Goal: Task Accomplishment & Management: Manage account settings

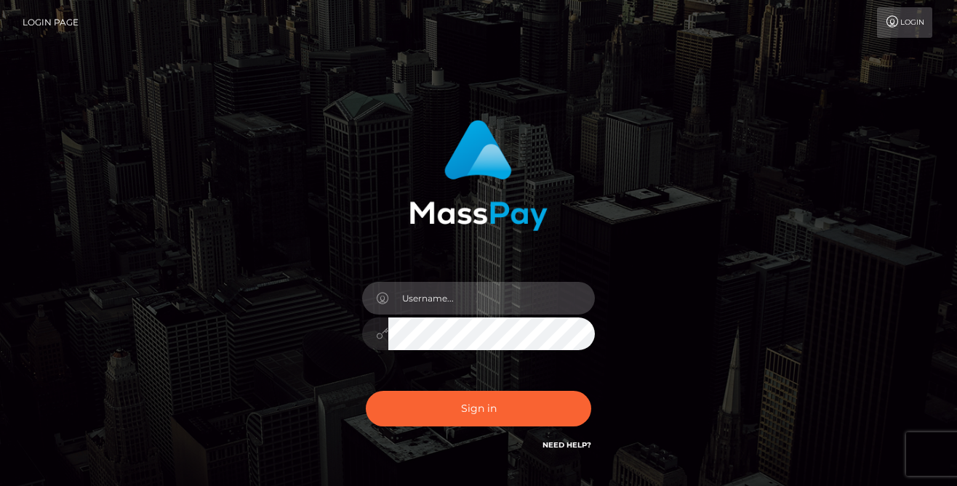
click at [443, 299] on input "text" at bounding box center [491, 298] width 206 height 33
checkbox input "true"
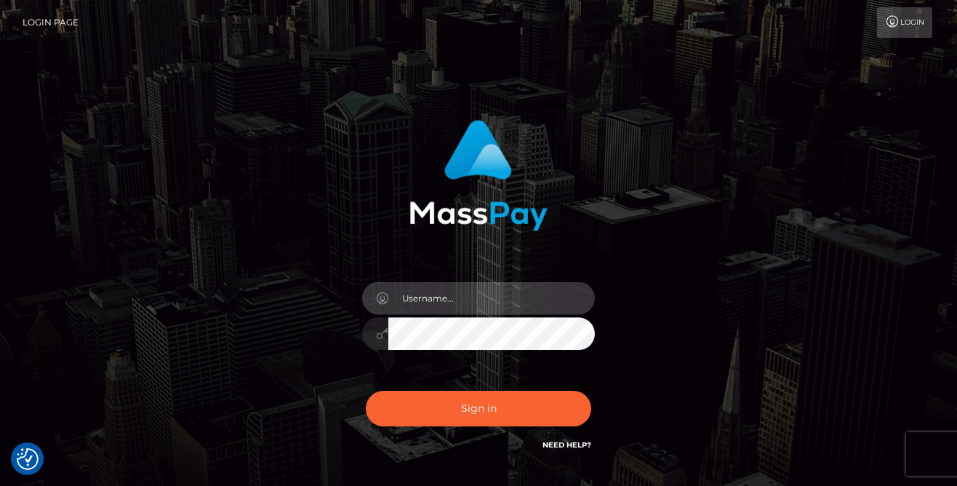
type input "faye.infocan@gmail.com"
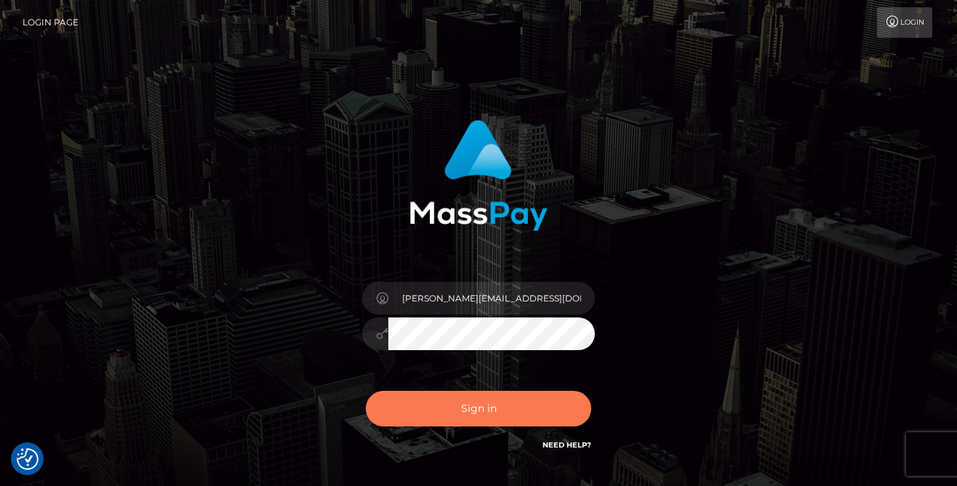
click at [403, 421] on button "Sign in" at bounding box center [478, 409] width 225 height 36
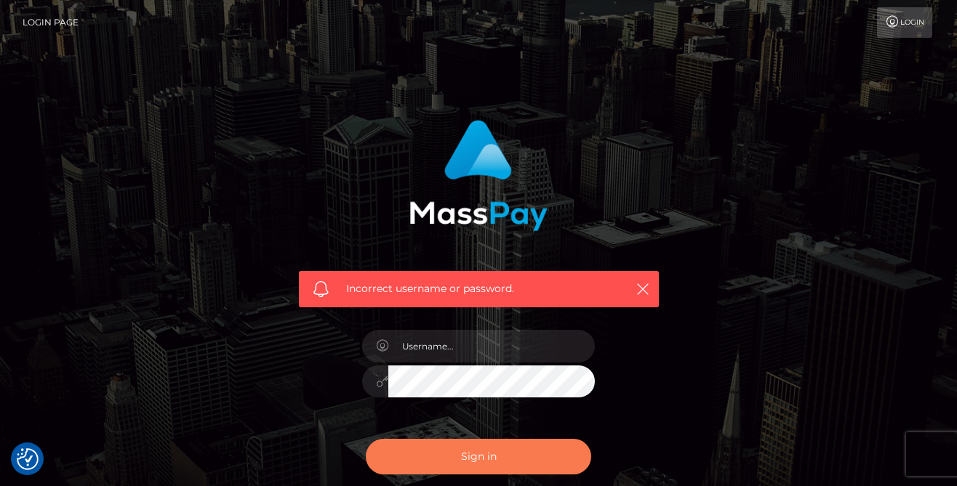
click at [408, 459] on button "Sign in" at bounding box center [478, 457] width 225 height 36
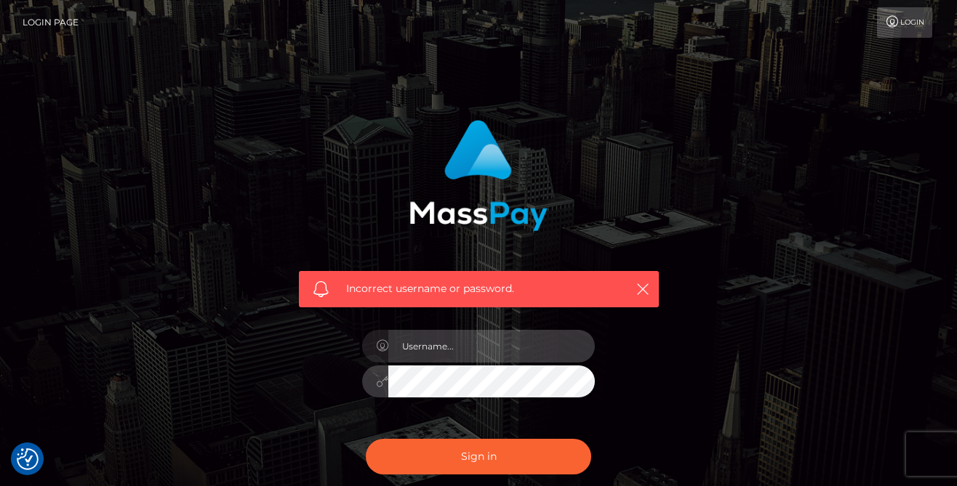
click at [446, 358] on input "text" at bounding box center [491, 346] width 206 height 33
type input "faye.infocan@gmail.com"
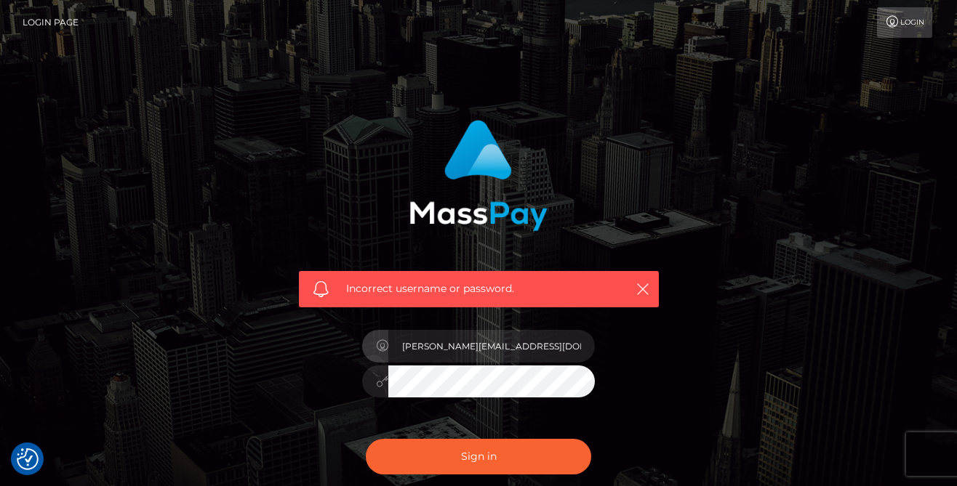
click at [467, 363] on div "faye.infocan@gmail.com" at bounding box center [478, 374] width 254 height 111
click at [385, 379] on icon at bounding box center [382, 382] width 12 height 12
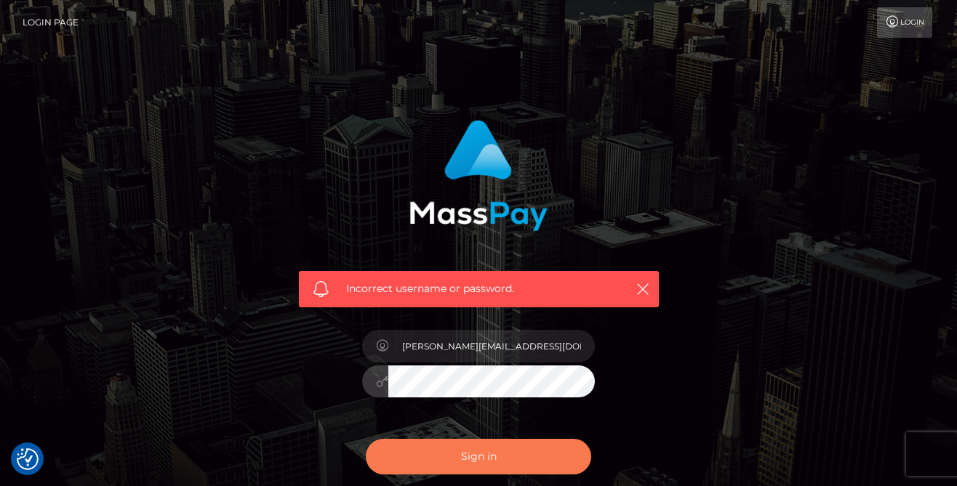
click at [426, 462] on button "Sign in" at bounding box center [478, 457] width 225 height 36
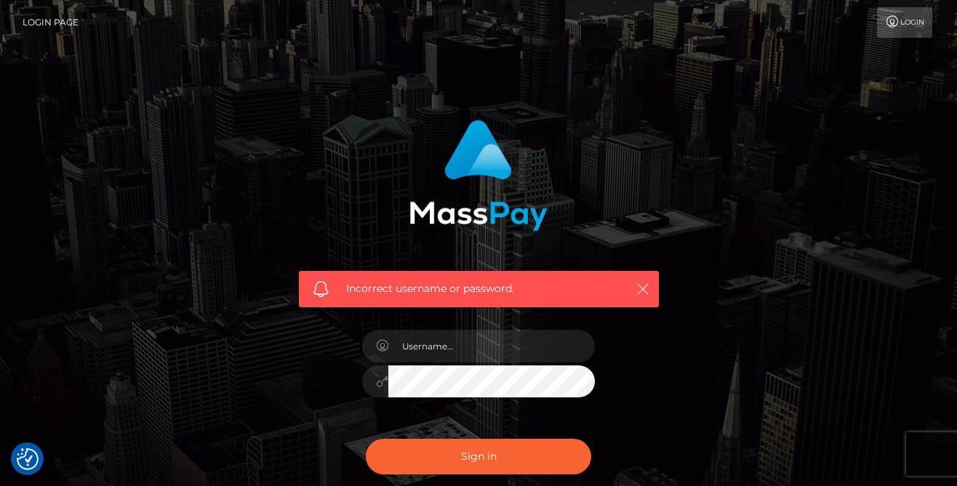
click at [645, 287] on icon "button" at bounding box center [642, 289] width 15 height 15
click at [901, 20] on link "Login" at bounding box center [904, 22] width 55 height 31
